Goal: Task Accomplishment & Management: Use online tool/utility

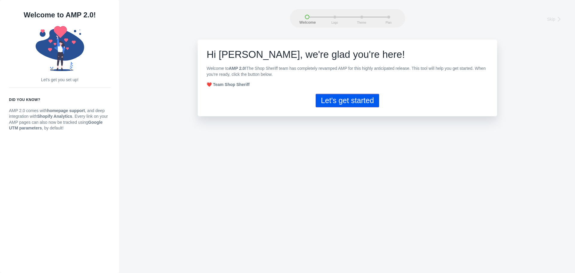
click at [342, 104] on button "Let's get started" at bounding box center [347, 100] width 63 height 13
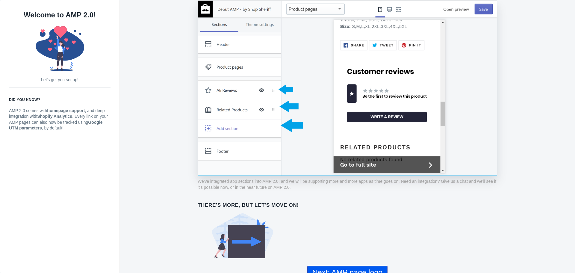
scroll to position [427, 0]
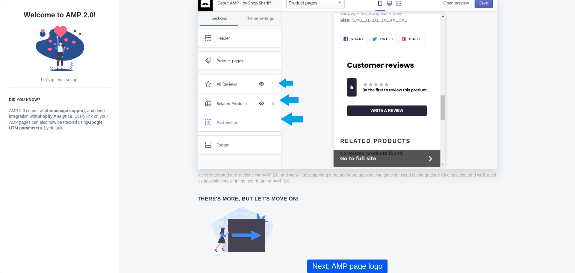
click at [348, 264] on button "Next: AMP page logo" at bounding box center [347, 265] width 80 height 13
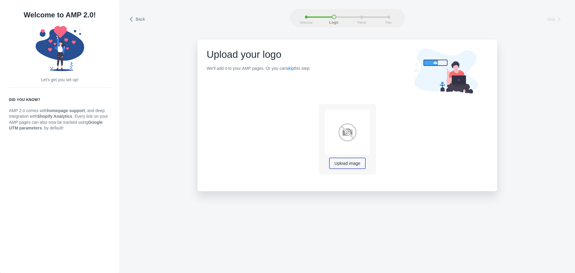
click at [351, 163] on span "Upload image" at bounding box center [348, 163] width 26 height 5
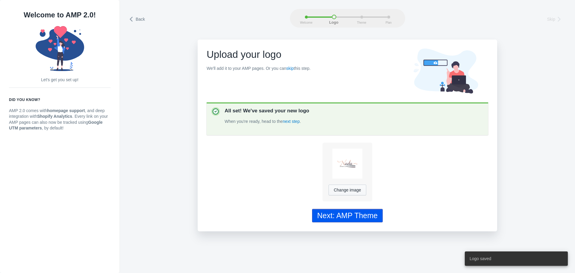
click at [369, 219] on div "Next: AMP Theme" at bounding box center [347, 215] width 61 height 9
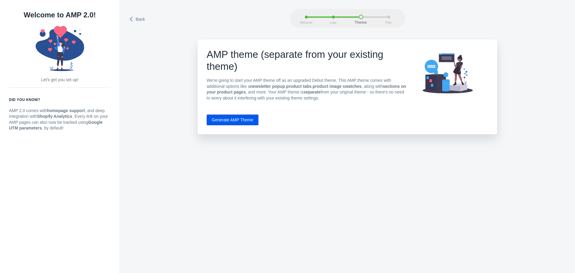
click at [250, 121] on button "Generate AMP Theme" at bounding box center [233, 119] width 52 height 11
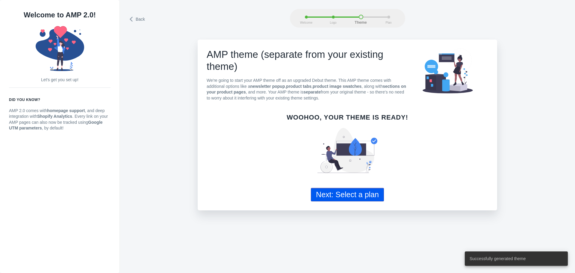
click at [341, 196] on button "Next: Select a plan" at bounding box center [347, 194] width 73 height 13
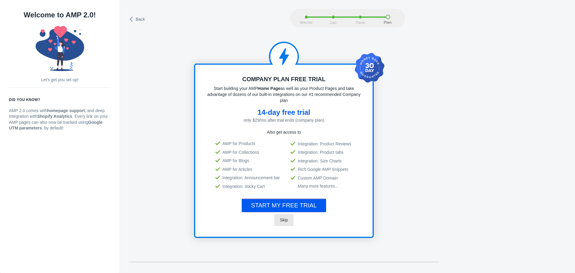
click at [286, 220] on span "Skip" at bounding box center [284, 220] width 8 height 5
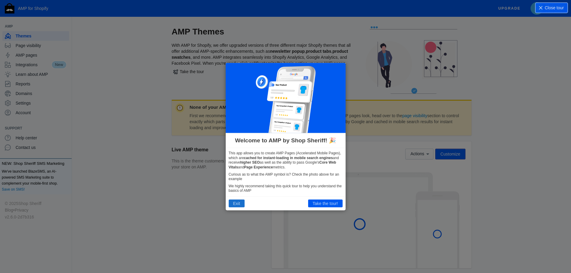
click at [238, 203] on button "Exit" at bounding box center [237, 204] width 16 height 8
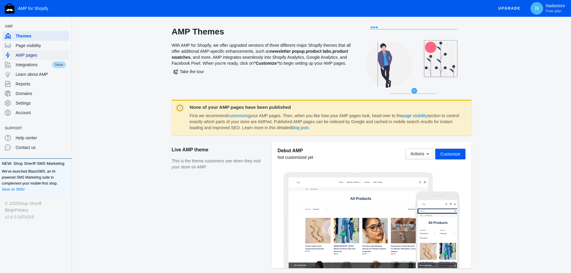
click at [33, 56] on span "AMP pages" at bounding box center [41, 55] width 51 height 6
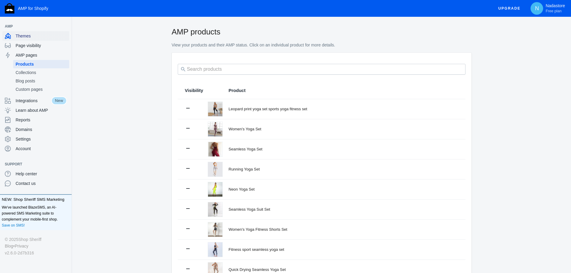
click at [34, 35] on span "Themes" at bounding box center [41, 36] width 51 height 6
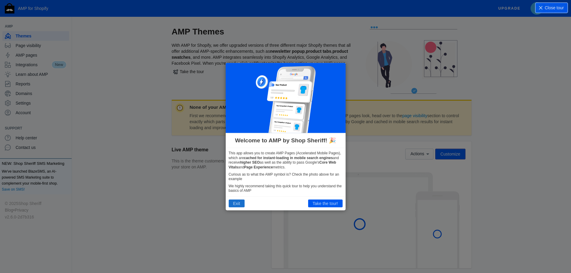
click at [236, 202] on button "Exit" at bounding box center [237, 204] width 16 height 8
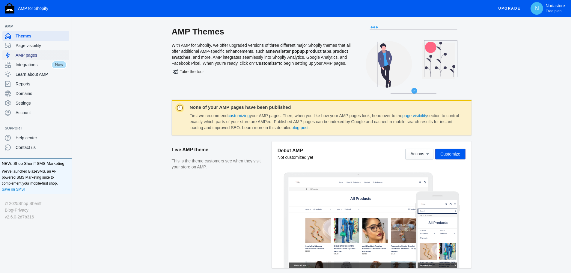
click at [40, 53] on span "AMP pages" at bounding box center [41, 55] width 51 height 6
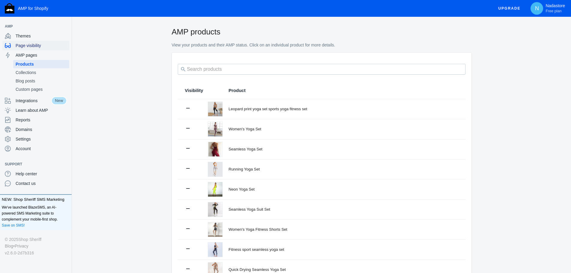
click at [41, 47] on span "Page visibility" at bounding box center [41, 46] width 51 height 6
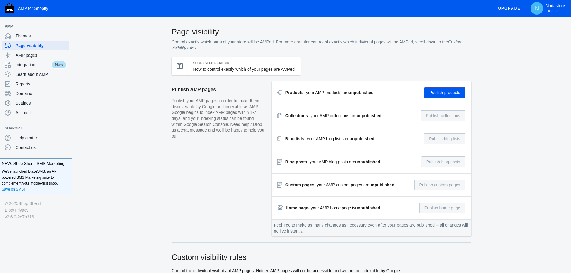
click at [429, 89] on button "Publish products" at bounding box center [444, 92] width 41 height 11
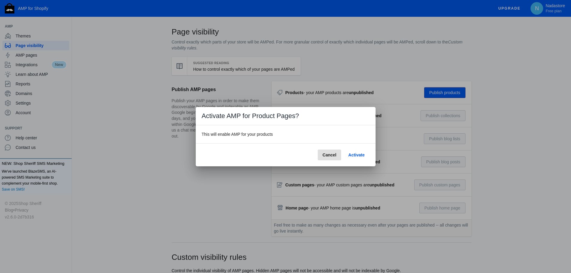
click at [356, 154] on span "Activate" at bounding box center [356, 155] width 16 height 5
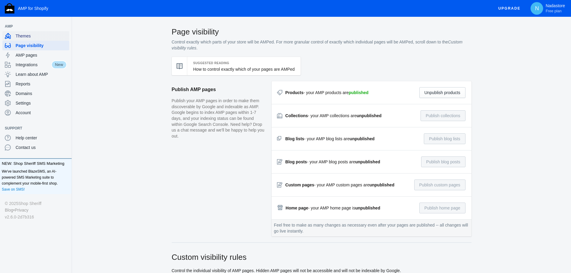
click at [23, 35] on span "Themes" at bounding box center [41, 36] width 51 height 6
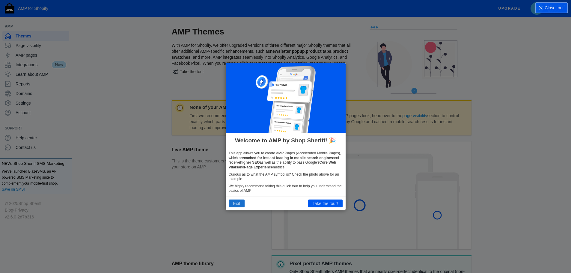
click at [236, 203] on button "Exit" at bounding box center [237, 204] width 16 height 8
